Goal: Task Accomplishment & Management: Manage account settings

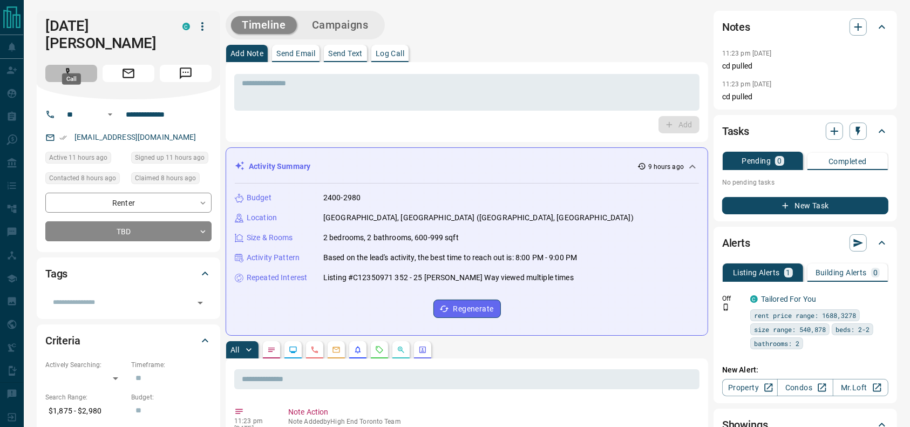
click at [91, 65] on button "Call" at bounding box center [71, 73] width 52 height 17
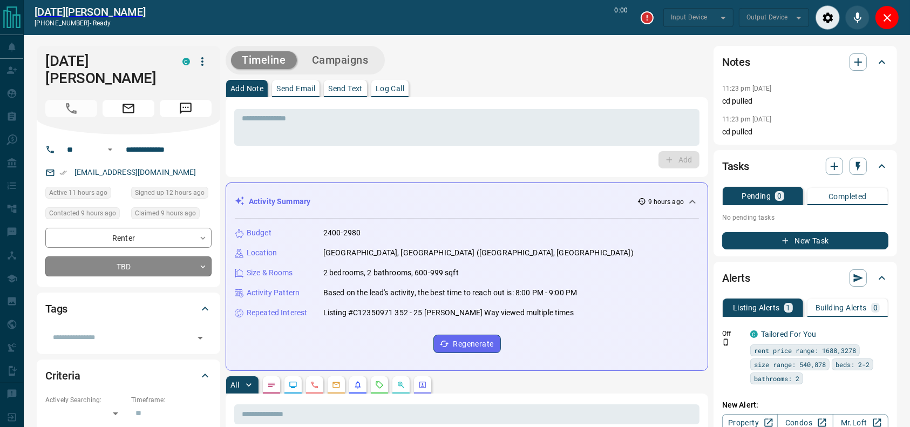
type input "*******"
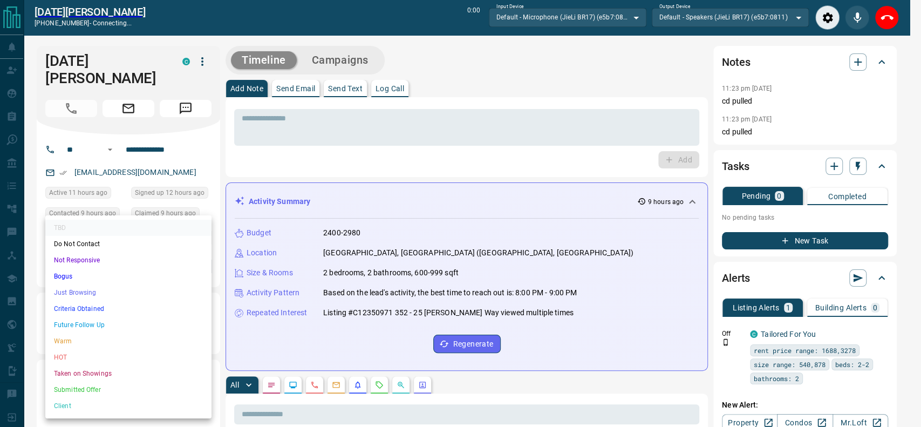
drag, startPoint x: 126, startPoint y: 305, endPoint x: 126, endPoint y: 291, distance: 14.0
click at [126, 291] on ul "TBD Do Not Contact Not Responsive Bogus Just Browsing Criteria Obtained Future …" at bounding box center [128, 316] width 166 height 203
click at [126, 291] on li "Just Browsing" at bounding box center [128, 292] width 166 height 16
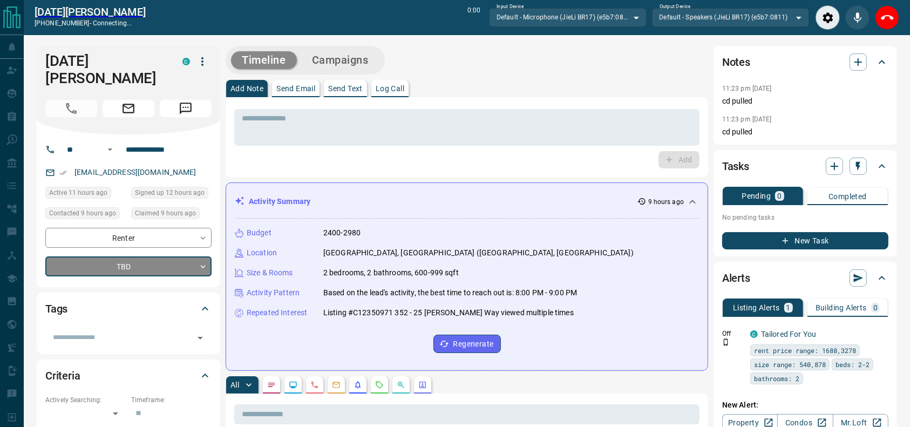
type input "*"
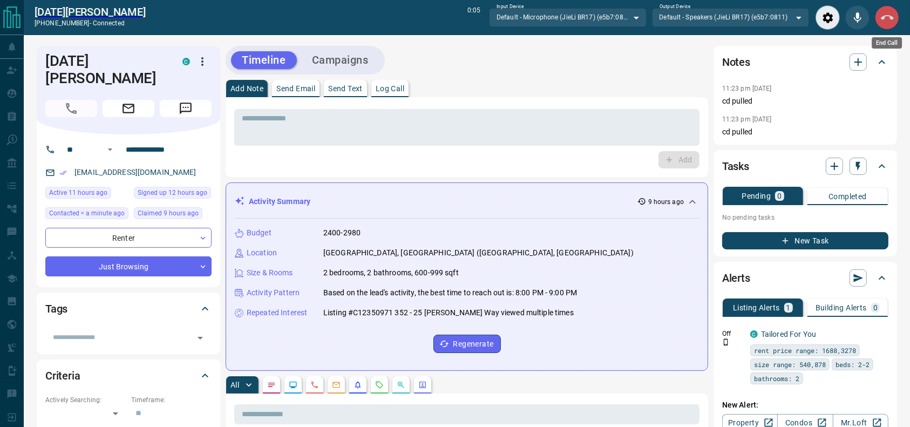
click at [878, 12] on button "End Call" at bounding box center [887, 17] width 24 height 24
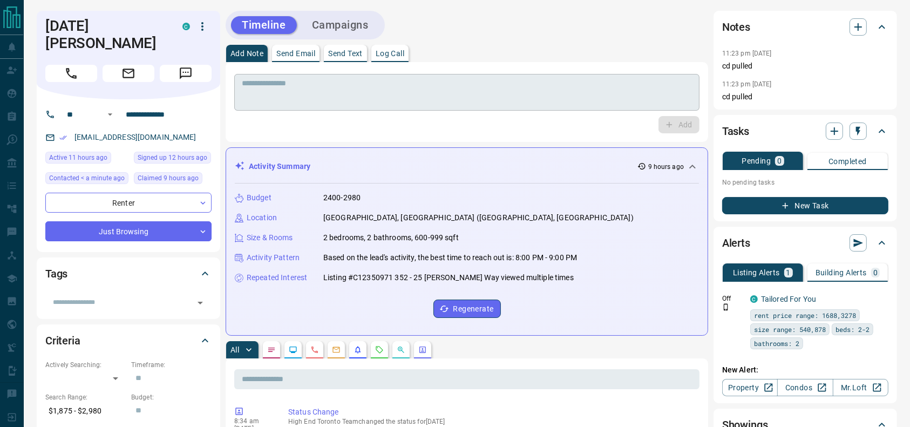
click at [505, 87] on textarea at bounding box center [467, 93] width 450 height 28
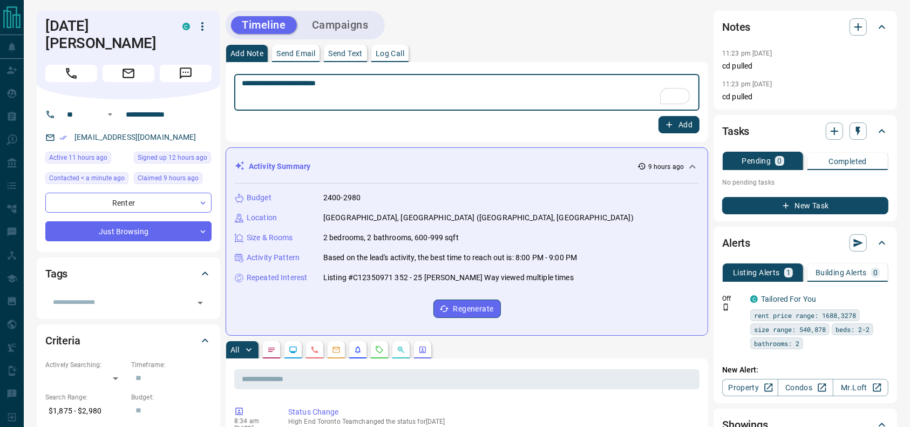
type textarea "**********"
drag, startPoint x: 663, startPoint y: 124, endPoint x: 669, endPoint y: 127, distance: 6.8
click at [669, 127] on button "Add" at bounding box center [679, 124] width 41 height 17
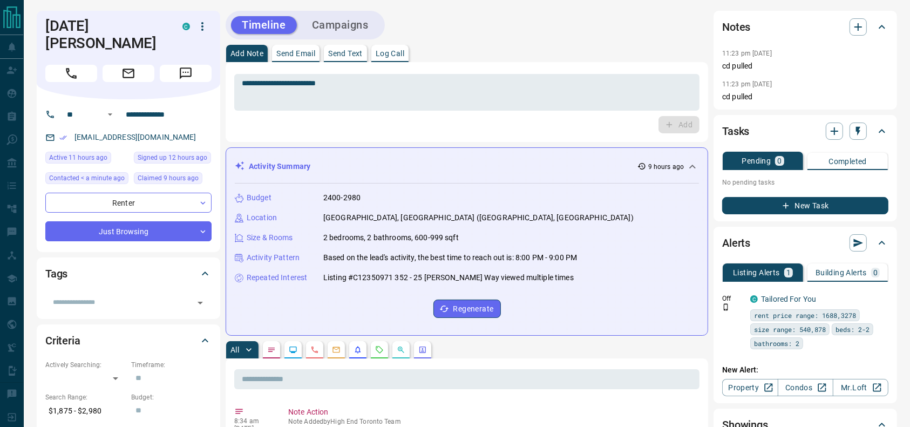
click at [570, 25] on div "Timeline Campaigns" at bounding box center [467, 25] width 483 height 29
click at [520, 32] on div "Timeline Campaigns" at bounding box center [467, 25] width 483 height 29
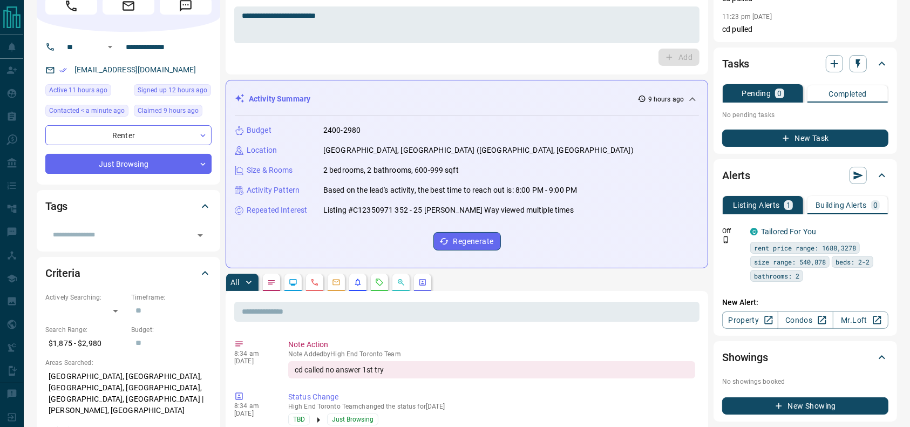
scroll to position [110, 0]
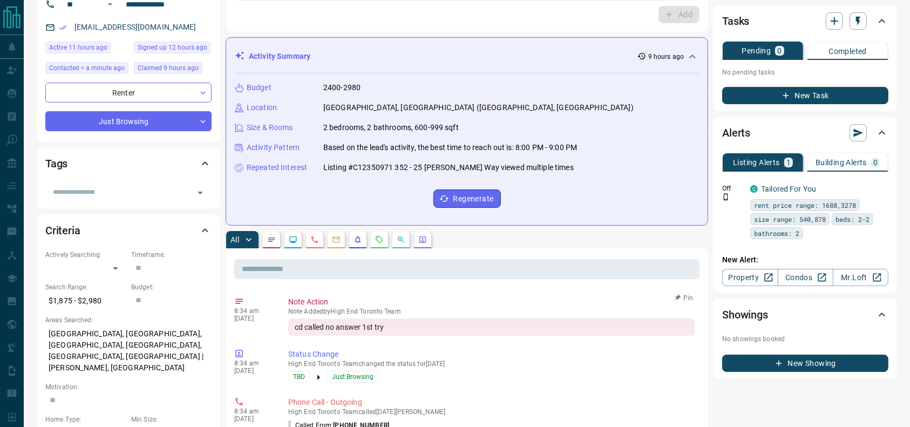
click at [510, 308] on p "Note Added by High End Toronto Team" at bounding box center [491, 312] width 407 height 8
click at [504, 326] on div "cd called no answer 1st try" at bounding box center [491, 326] width 407 height 17
click at [541, 233] on div "All" at bounding box center [467, 239] width 483 height 17
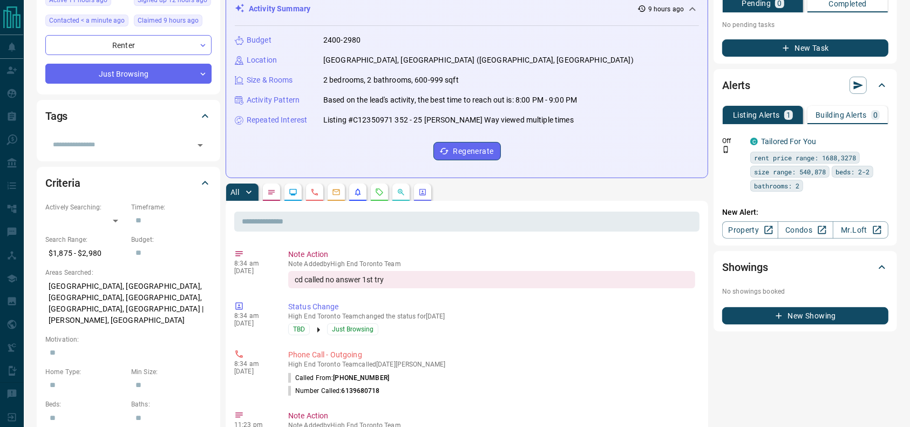
scroll to position [0, 0]
